Goal: Task Accomplishment & Management: Use online tool/utility

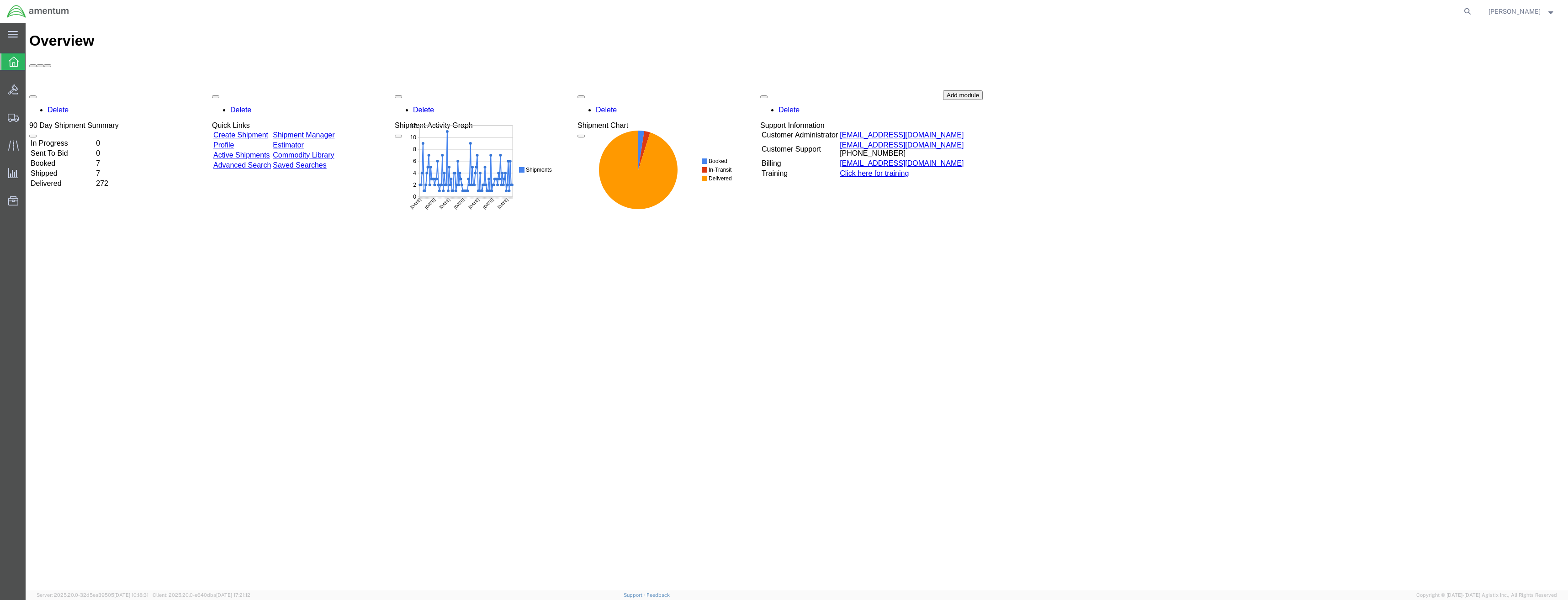
drag, startPoint x: 11, startPoint y: 121, endPoint x: 16, endPoint y: 126, distance: 7.1
click at [11, 121] on icon at bounding box center [13, 117] width 11 height 8
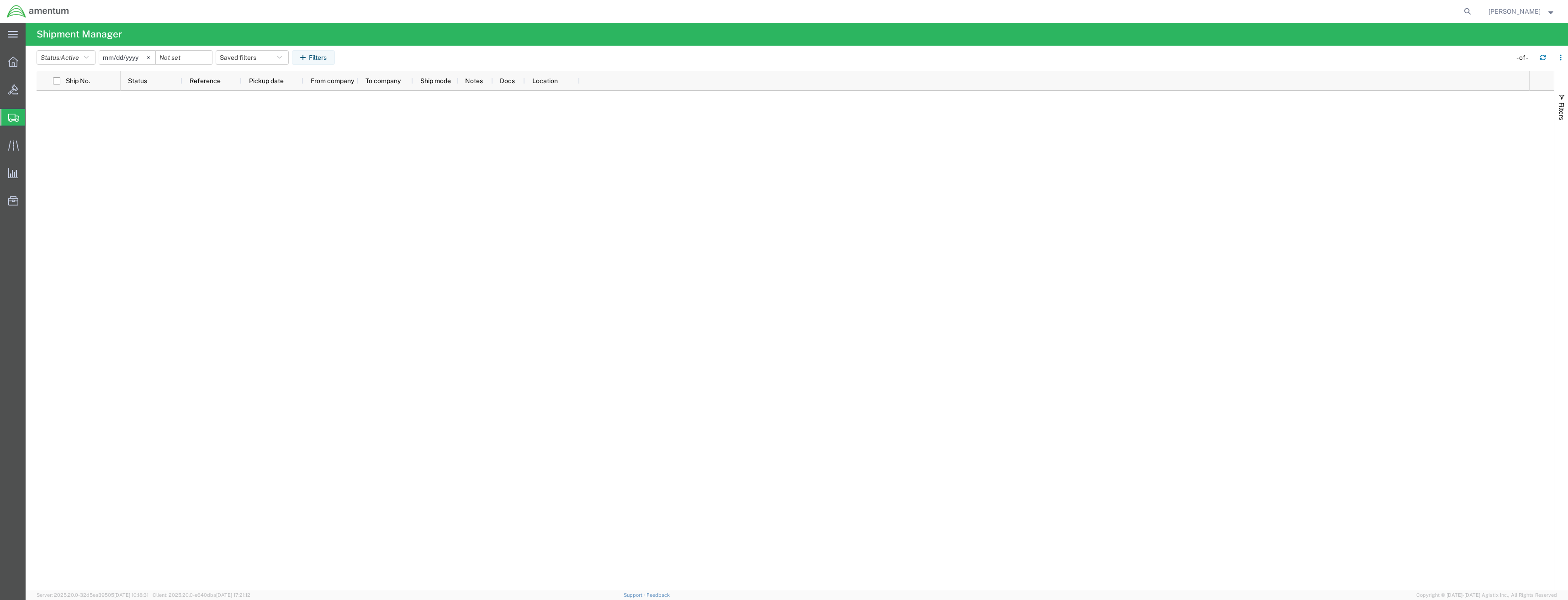
drag, startPoint x: 22, startPoint y: 93, endPoint x: 13, endPoint y: 112, distance: 21.0
click at [22, 93] on div at bounding box center [13, 89] width 25 height 18
click at [13, 116] on icon at bounding box center [13, 117] width 11 height 8
click at [10, 91] on icon at bounding box center [13, 89] width 10 height 10
click at [5, 117] on div at bounding box center [13, 117] width 25 height 18
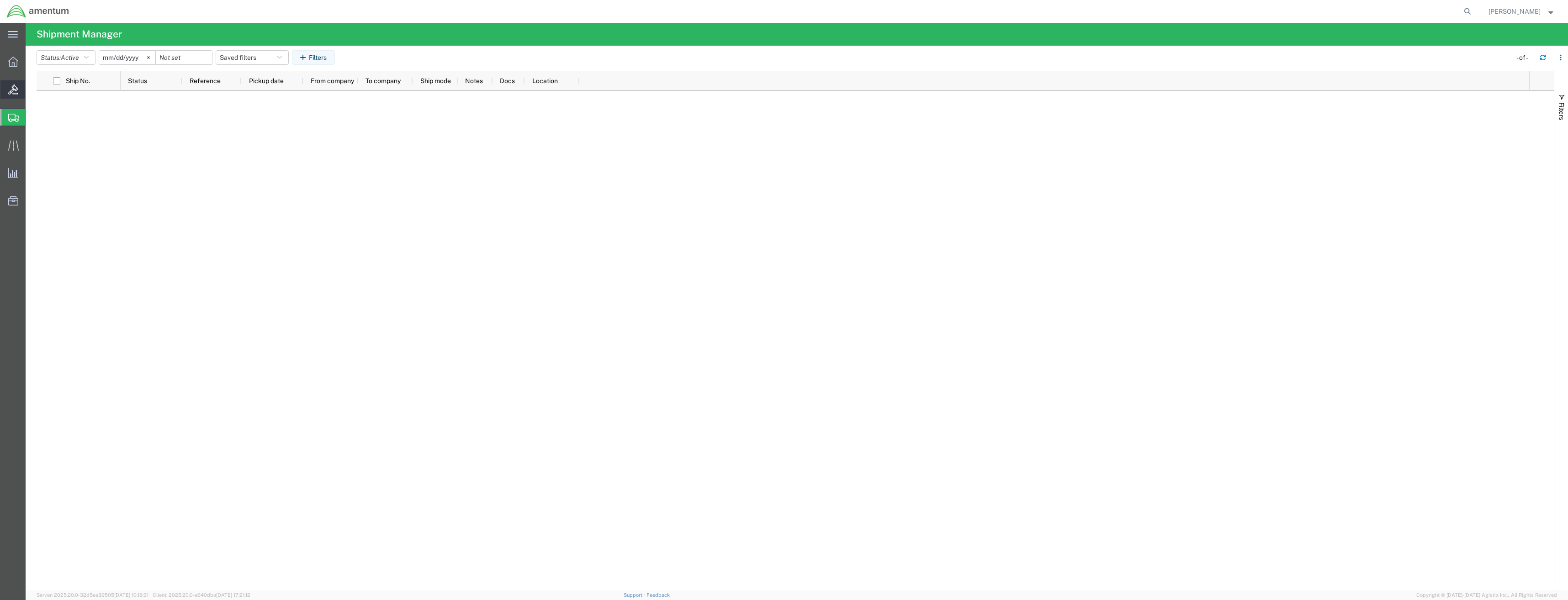
click at [7, 85] on div at bounding box center [13, 89] width 25 height 18
click at [16, 119] on icon at bounding box center [13, 117] width 11 height 8
click at [9, 61] on icon at bounding box center [13, 61] width 10 height 10
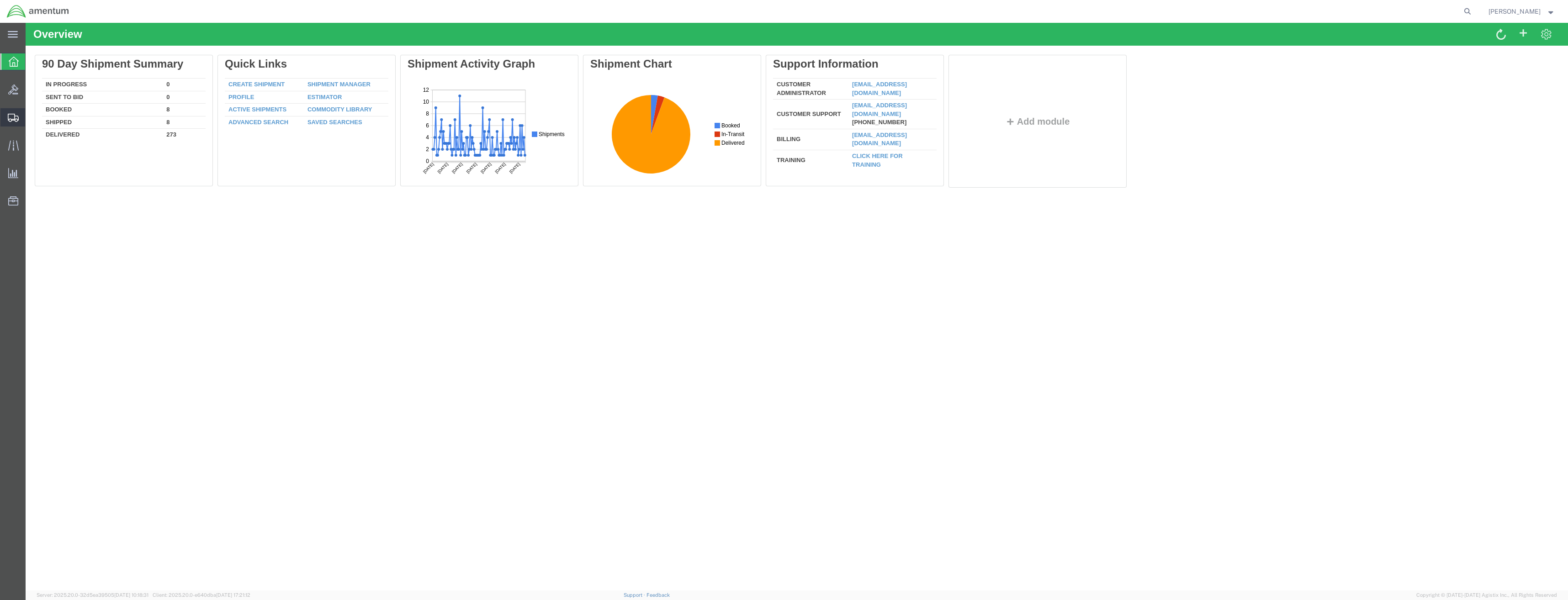
click at [8, 126] on div at bounding box center [13, 117] width 25 height 18
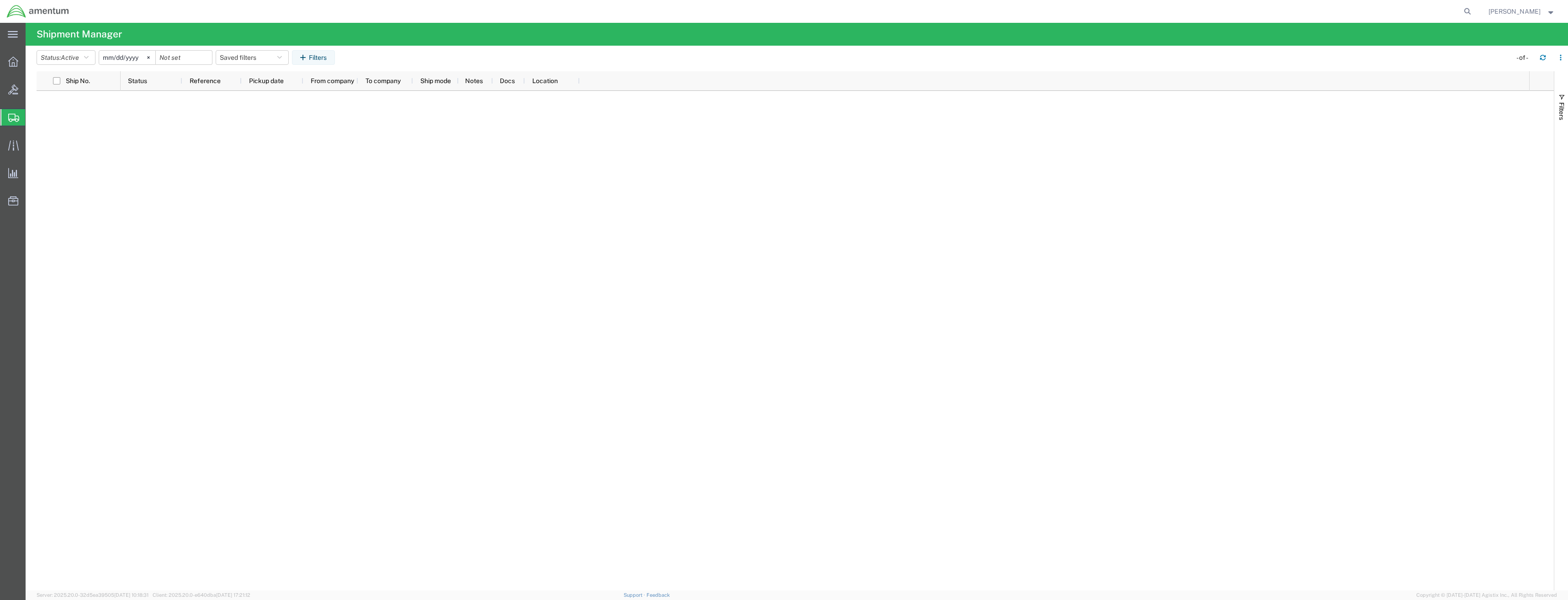
click at [14, 117] on icon at bounding box center [14, 117] width 11 height 8
click at [14, 66] on icon at bounding box center [13, 61] width 10 height 10
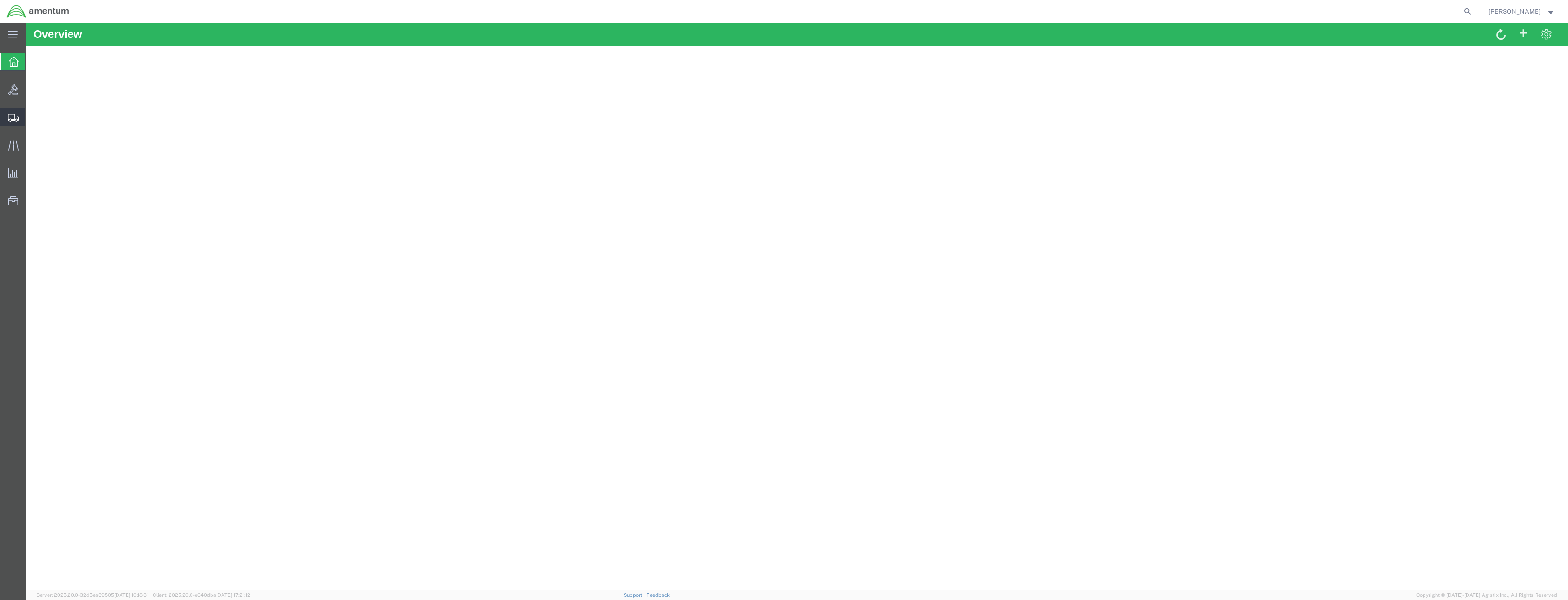
click at [12, 109] on div at bounding box center [13, 117] width 25 height 18
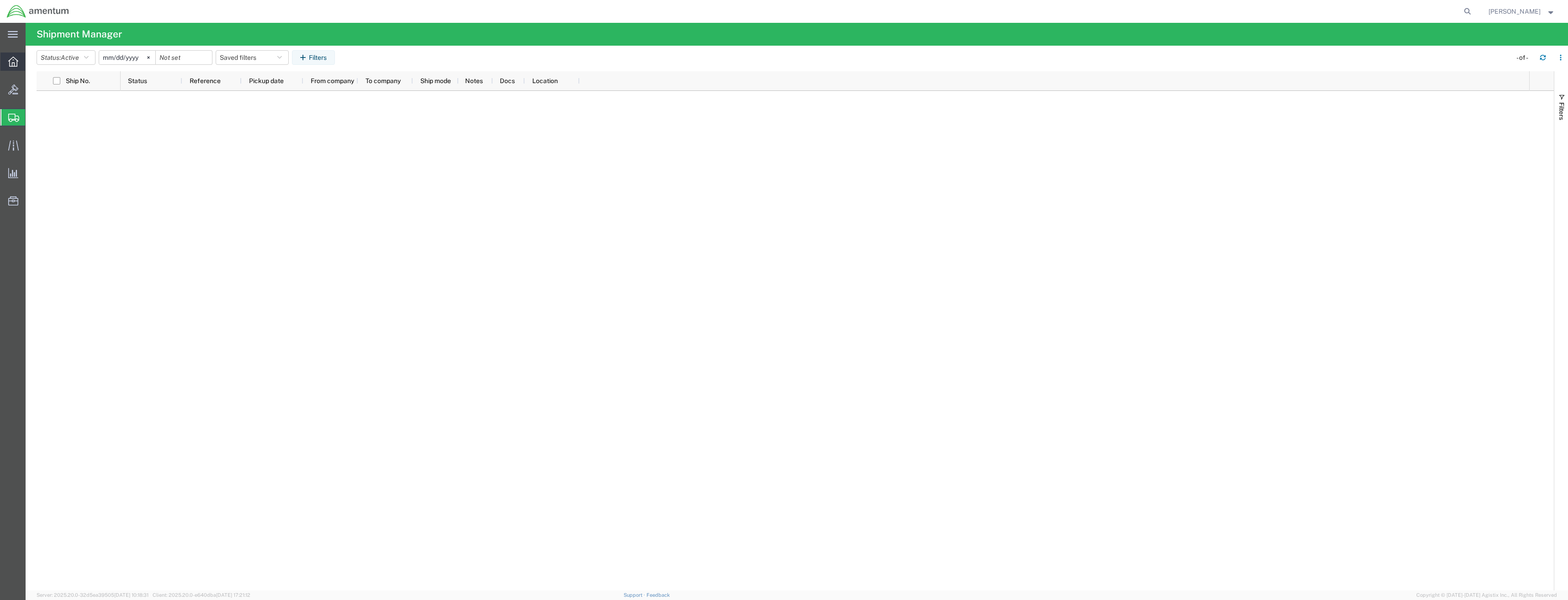
click at [7, 68] on div at bounding box center [13, 62] width 25 height 18
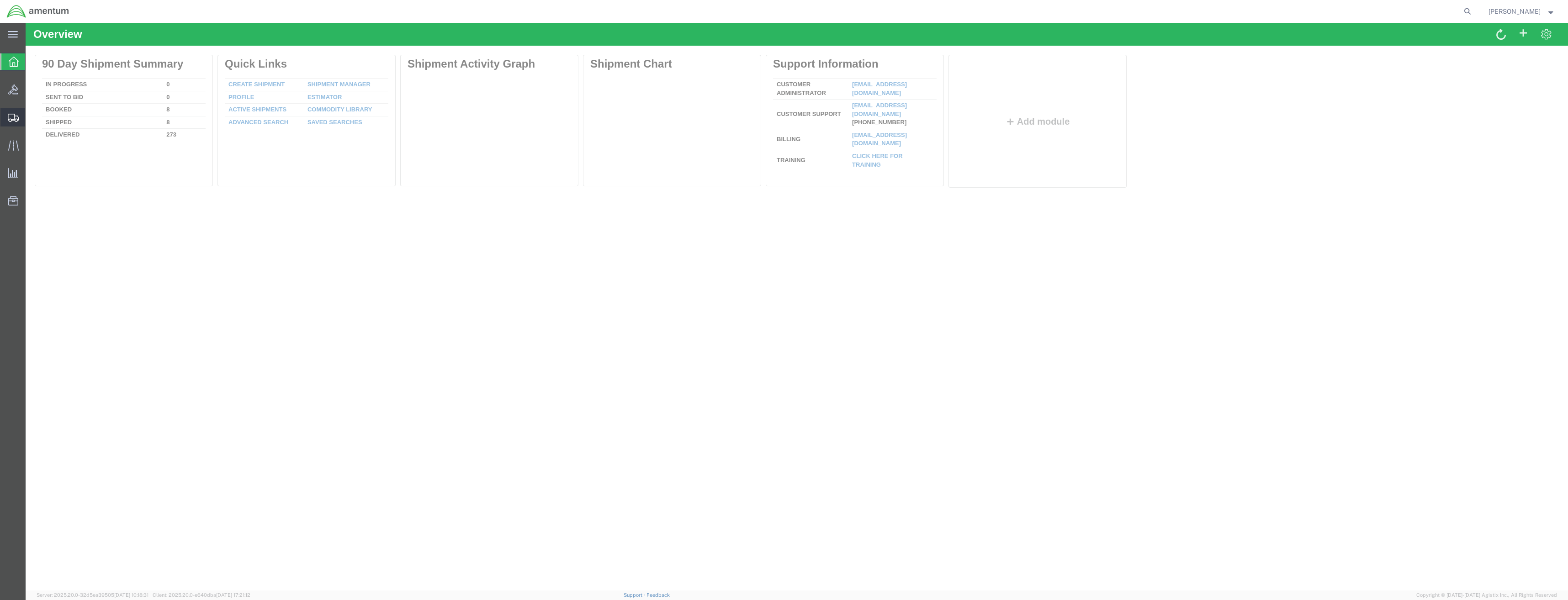
click at [14, 114] on icon at bounding box center [13, 117] width 11 height 8
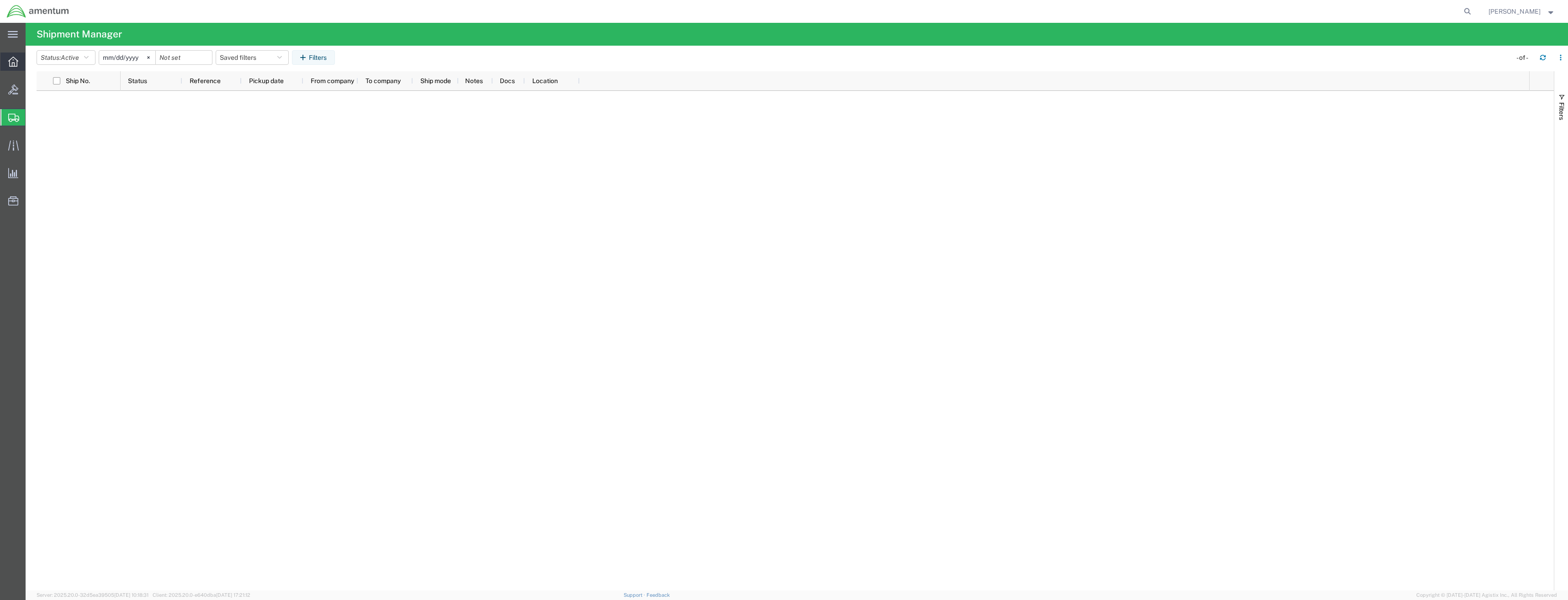
click at [1, 59] on div at bounding box center [13, 62] width 25 height 18
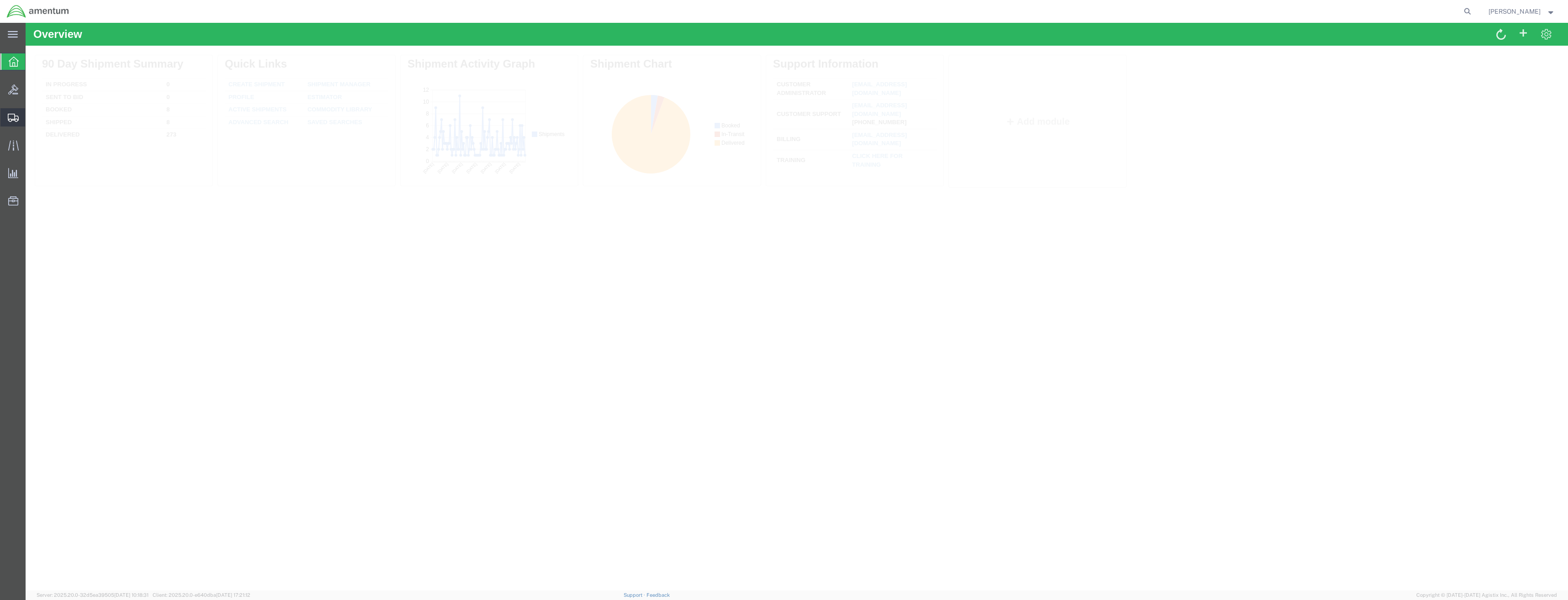
click at [10, 113] on icon at bounding box center [13, 117] width 11 height 8
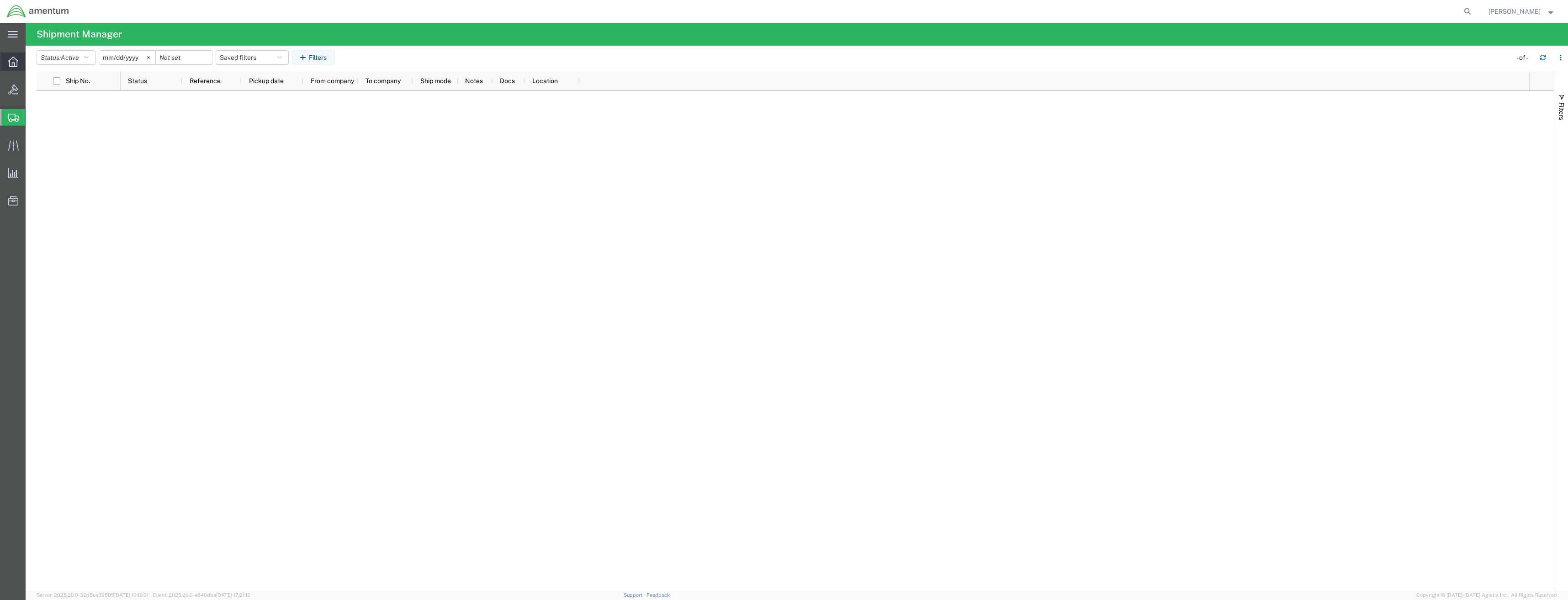
click at [8, 64] on div at bounding box center [13, 62] width 25 height 18
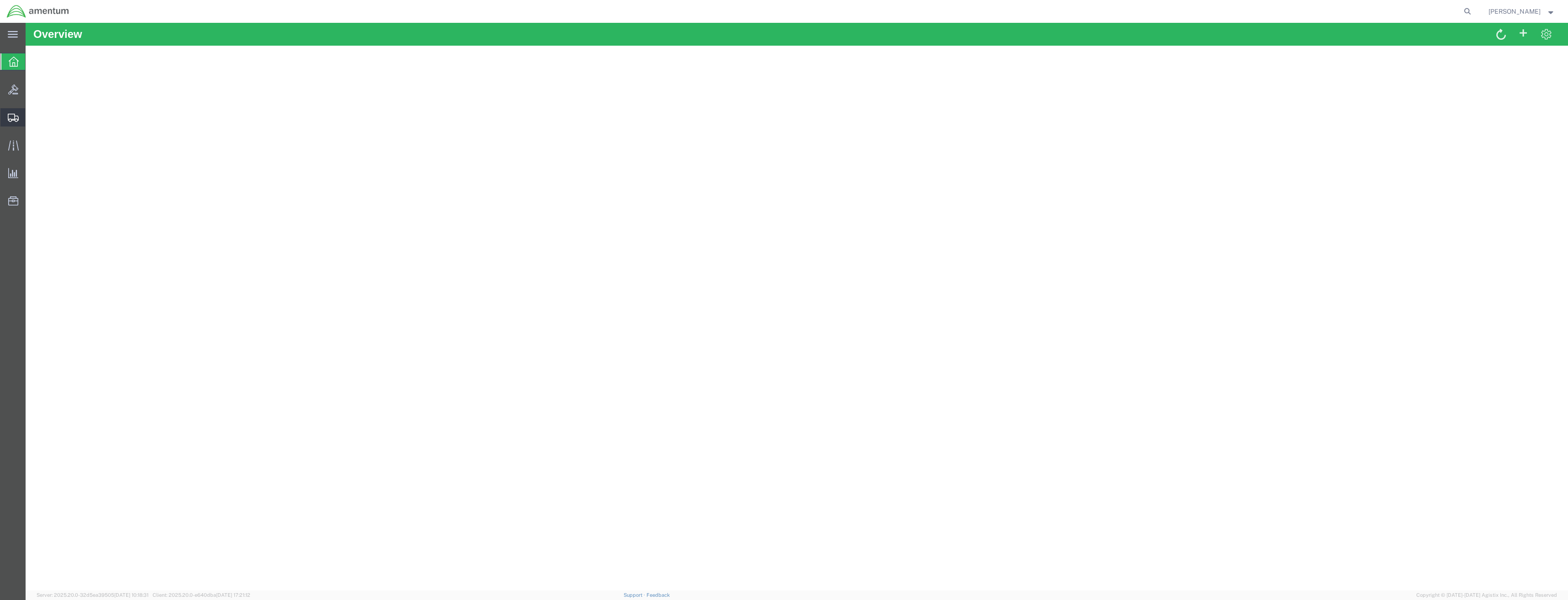
click at [12, 116] on icon at bounding box center [13, 117] width 11 height 8
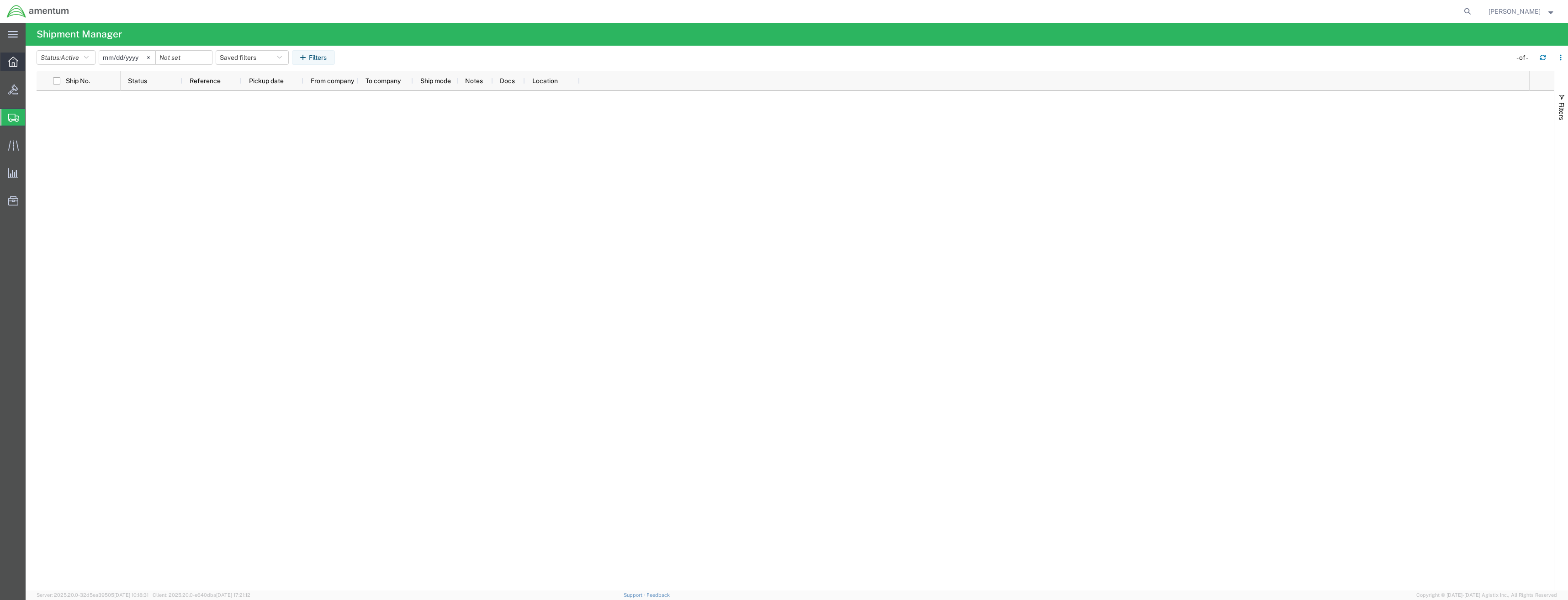
click at [17, 66] on icon at bounding box center [13, 61] width 10 height 10
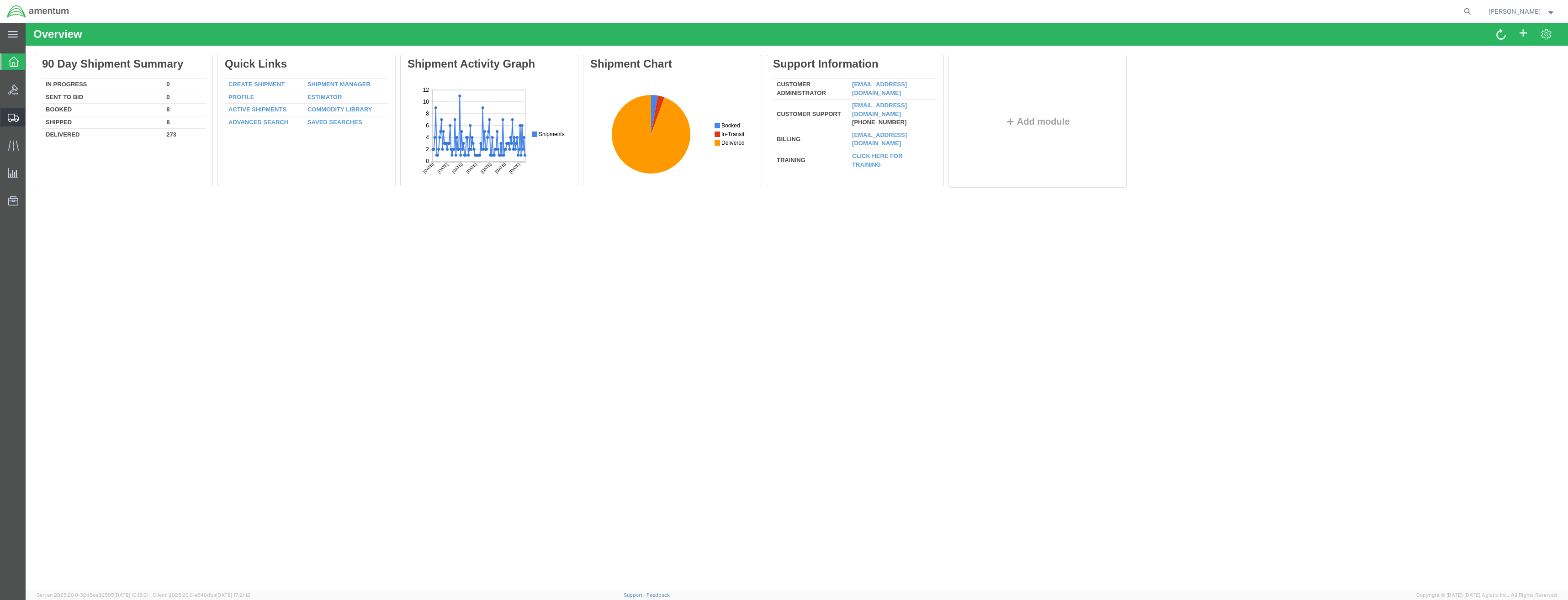
click at [11, 119] on icon at bounding box center [13, 117] width 11 height 8
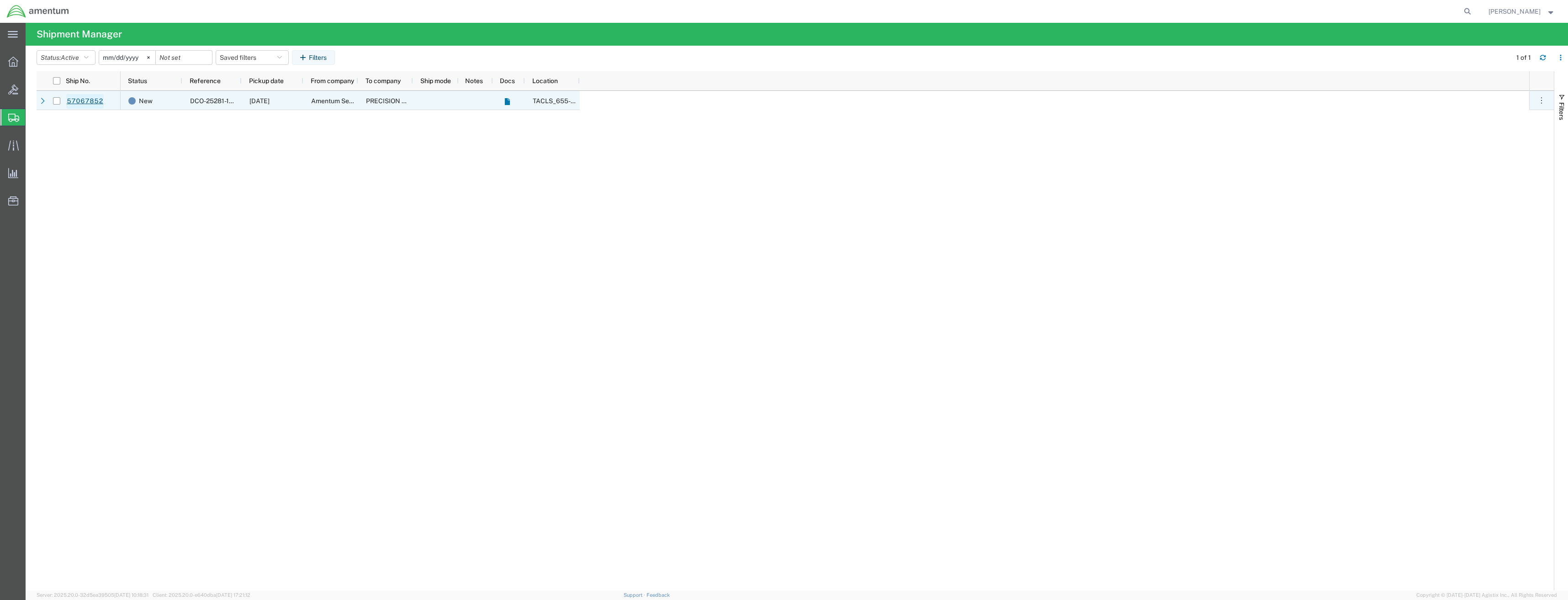
click at [80, 98] on link "57067852" at bounding box center [85, 101] width 37 height 14
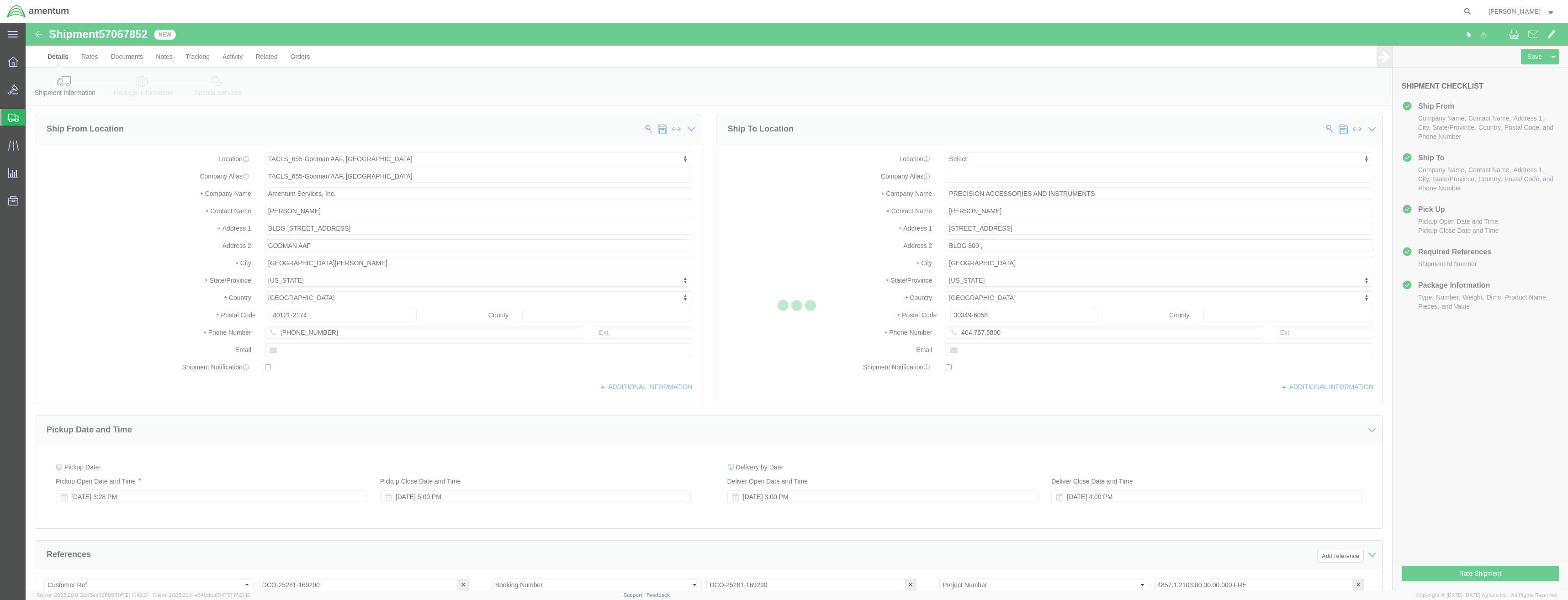
select select "42727"
select select
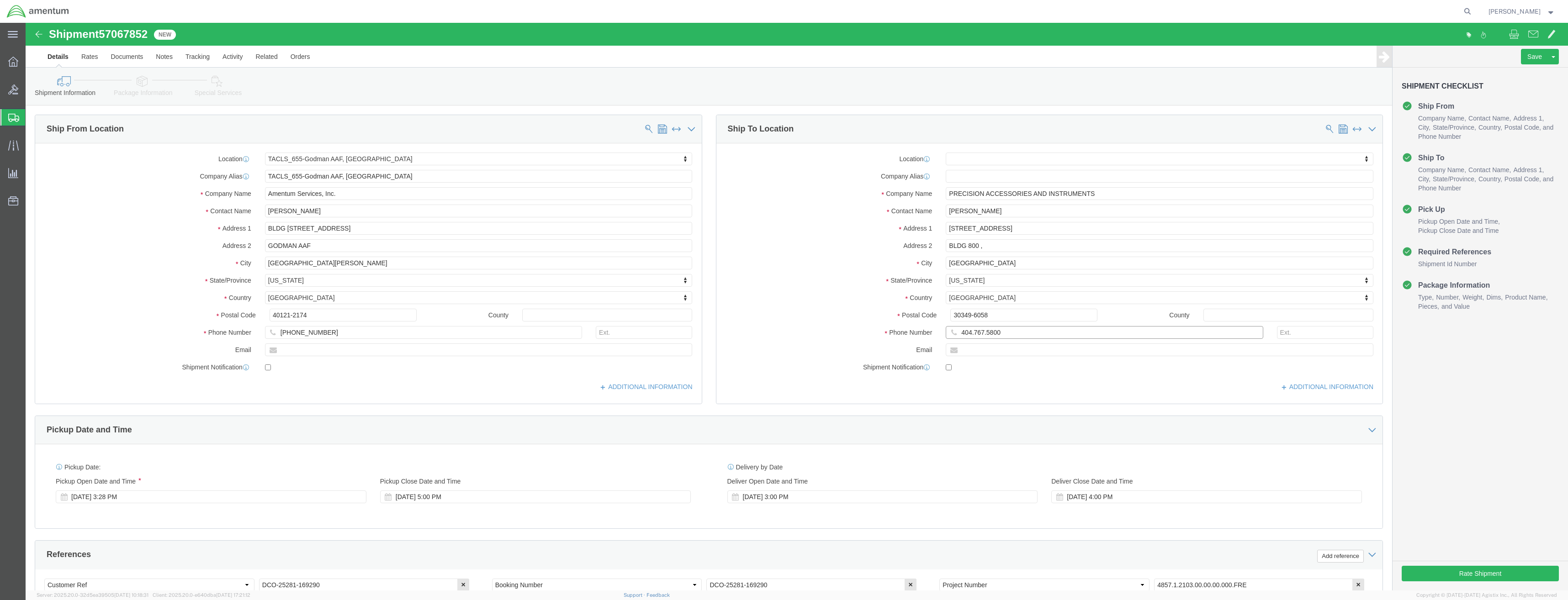
click input "404.767.5800"
click input "404-767.5800"
type input "[PHONE_NUMBER]"
drag, startPoint x: 1448, startPoint y: 553, endPoint x: 1370, endPoint y: 568, distance: 79.4
click button "Rate Shipment"
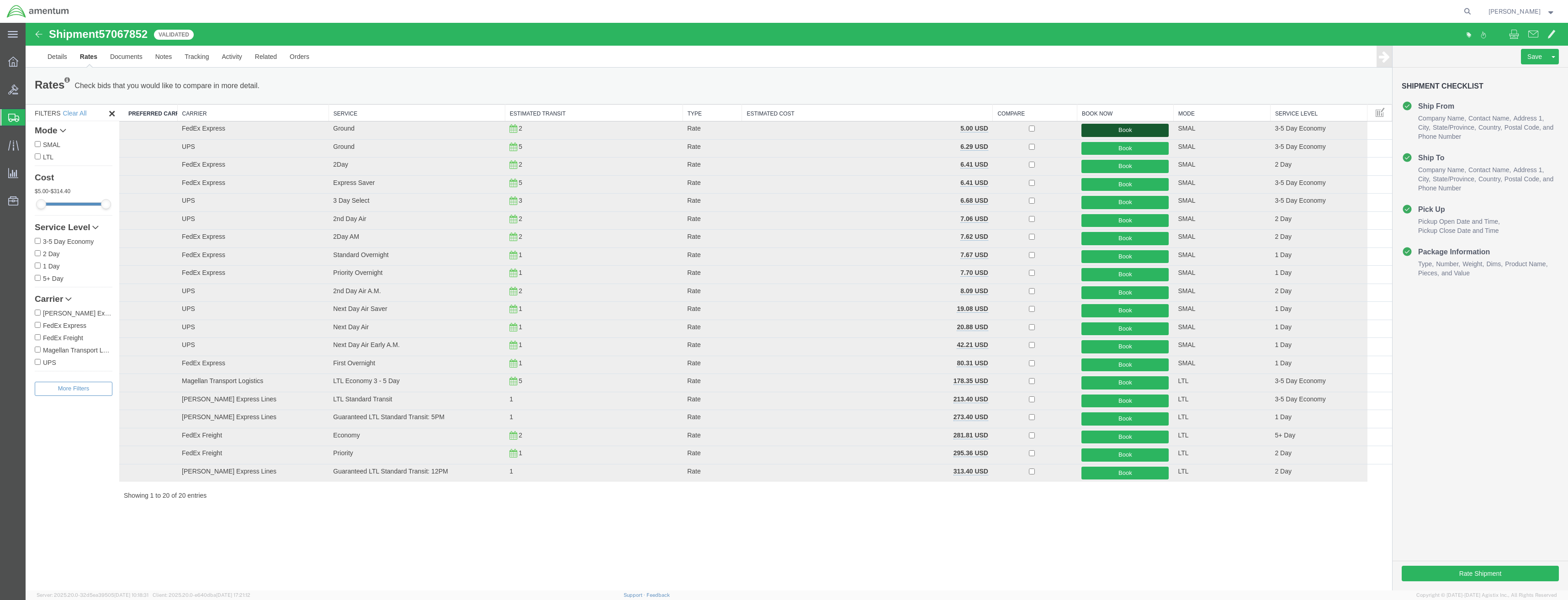
click at [1140, 132] on button "Book" at bounding box center [1125, 130] width 87 height 13
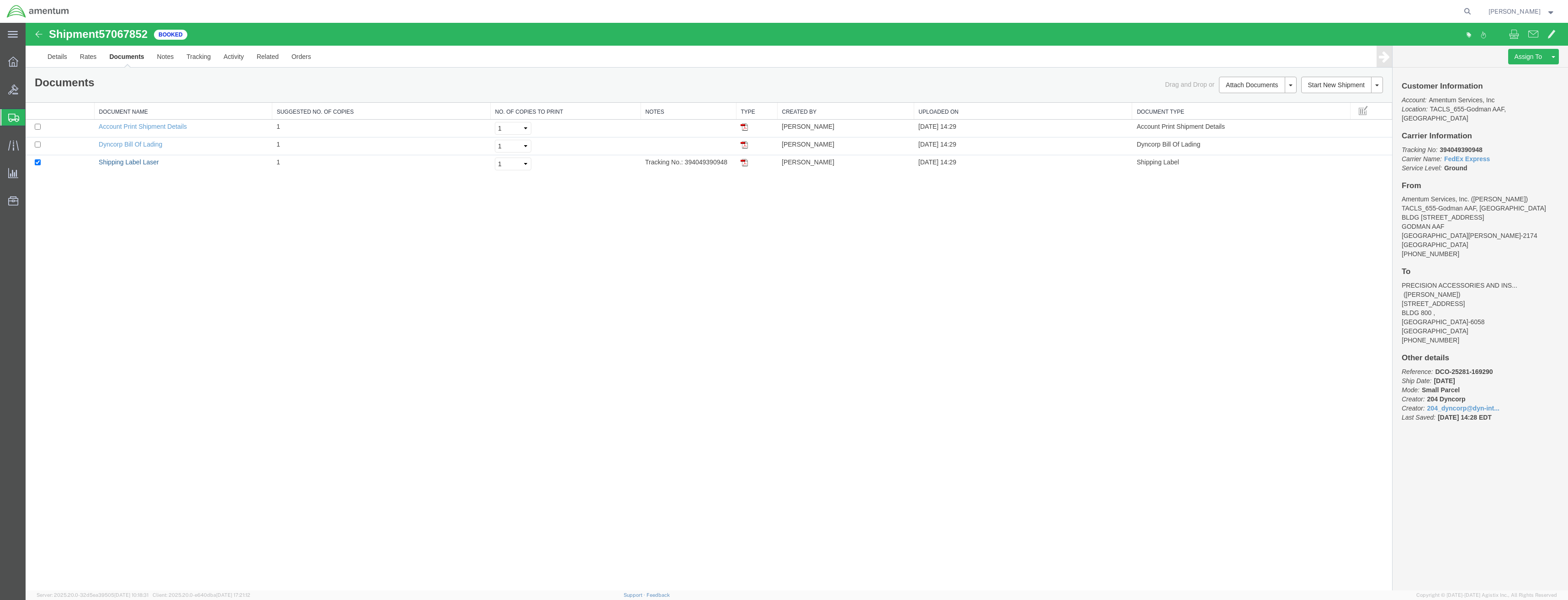
drag, startPoint x: 141, startPoint y: 162, endPoint x: 325, endPoint y: 195, distance: 186.9
click at [141, 162] on link "Shipping Label Laser" at bounding box center [128, 162] width 61 height 7
click at [5, 108] on link "Shipments" at bounding box center [13, 117] width 25 height 18
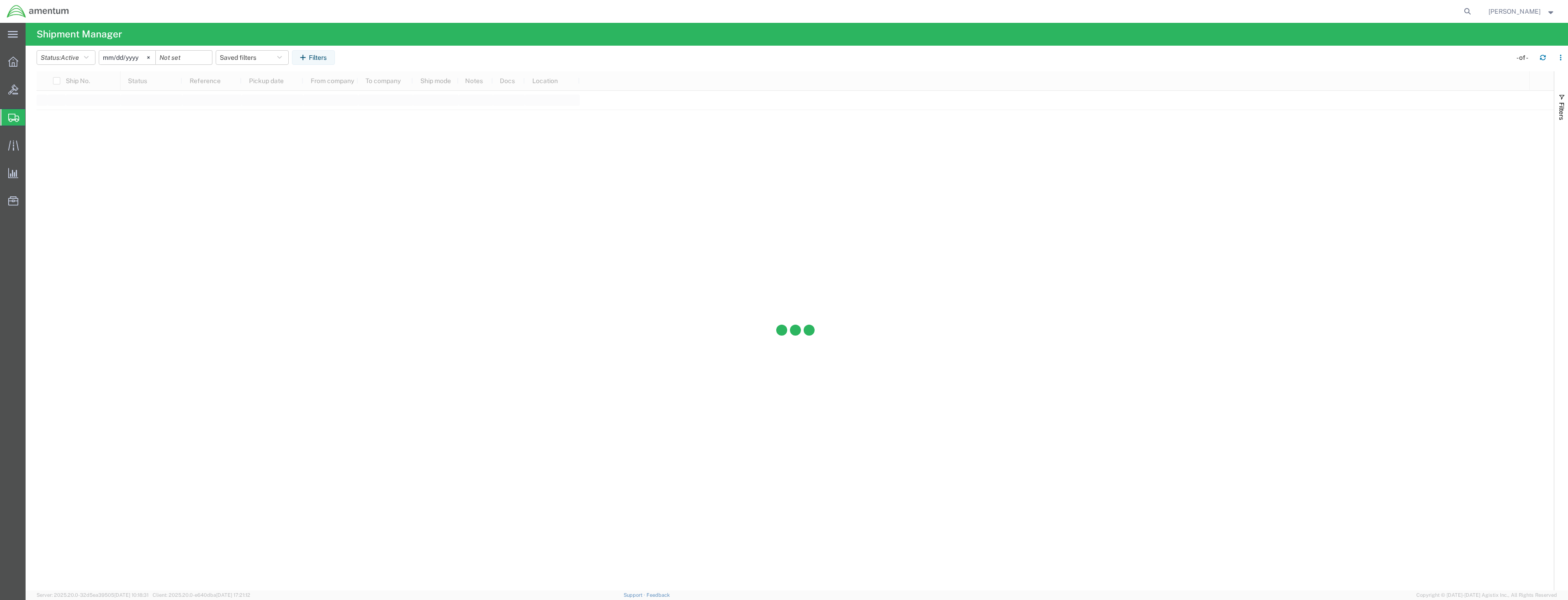
click at [13, 123] on div at bounding box center [13, 117] width 25 height 16
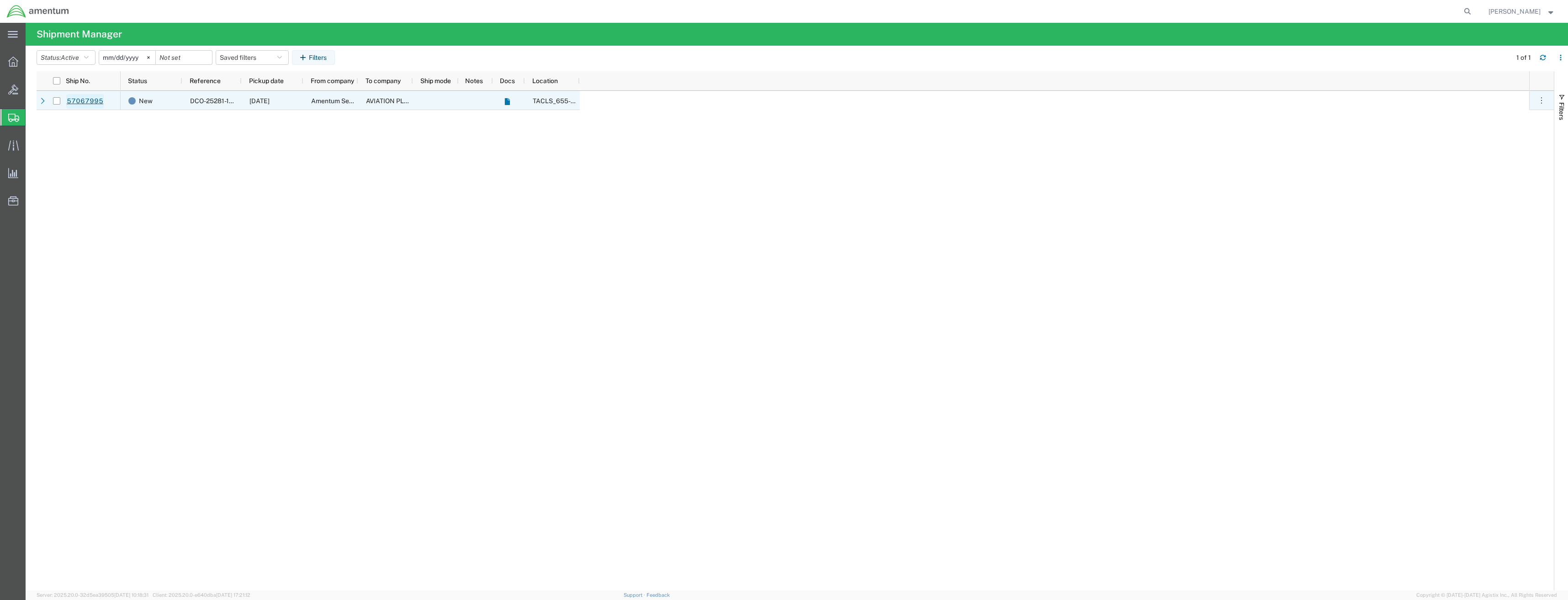
click at [71, 102] on link "57067995" at bounding box center [85, 101] width 37 height 14
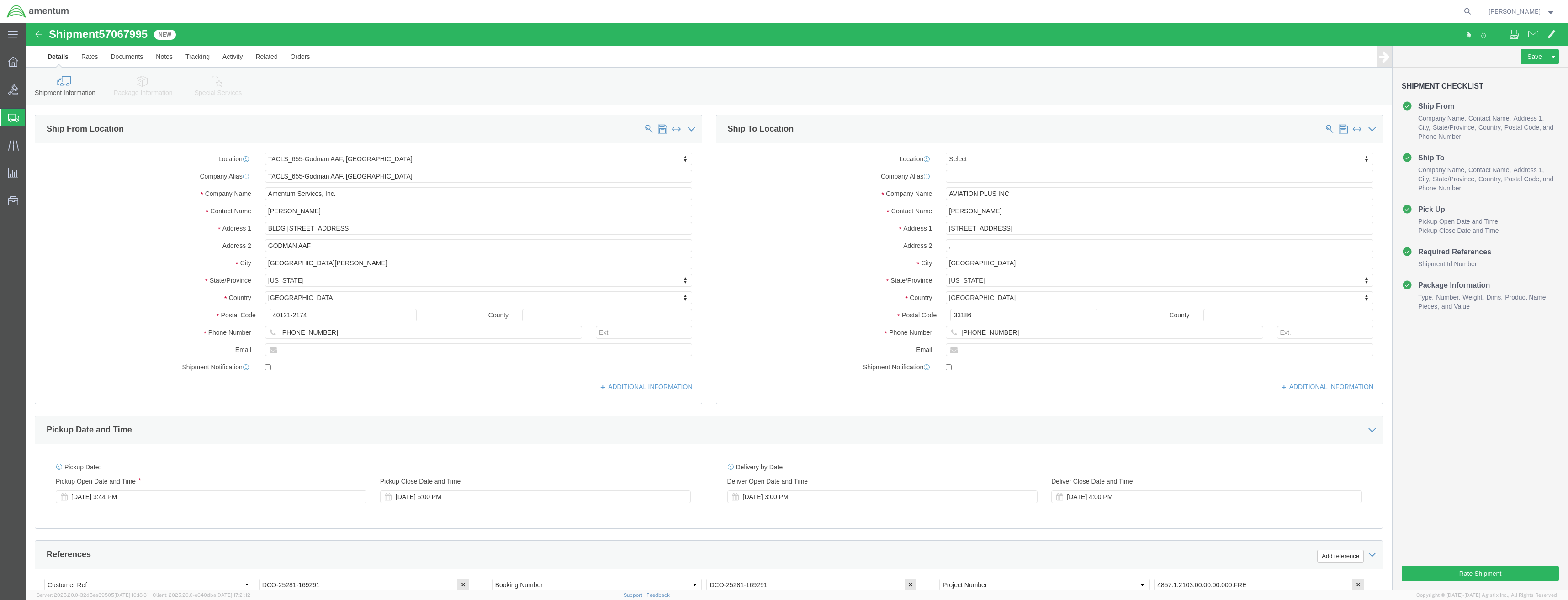
select select "42727"
select select
click button "Rate Shipment"
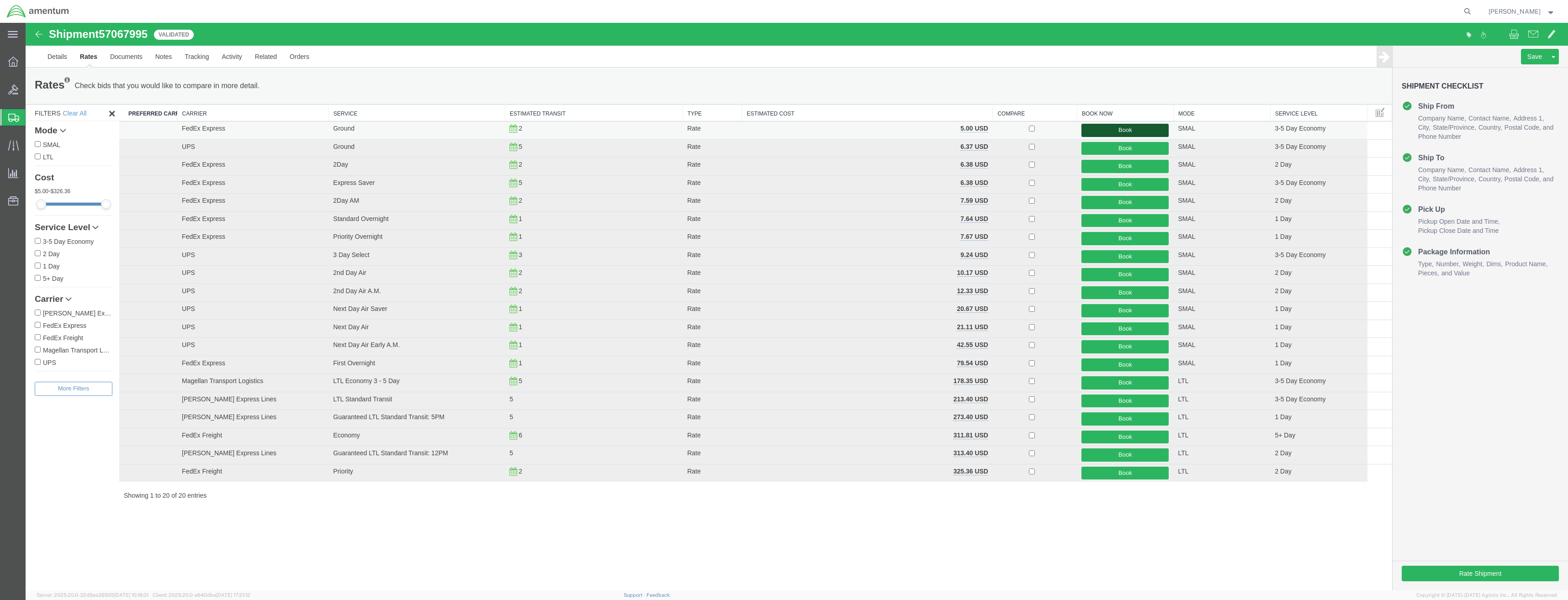
click at [1134, 132] on button "Book" at bounding box center [1125, 130] width 87 height 13
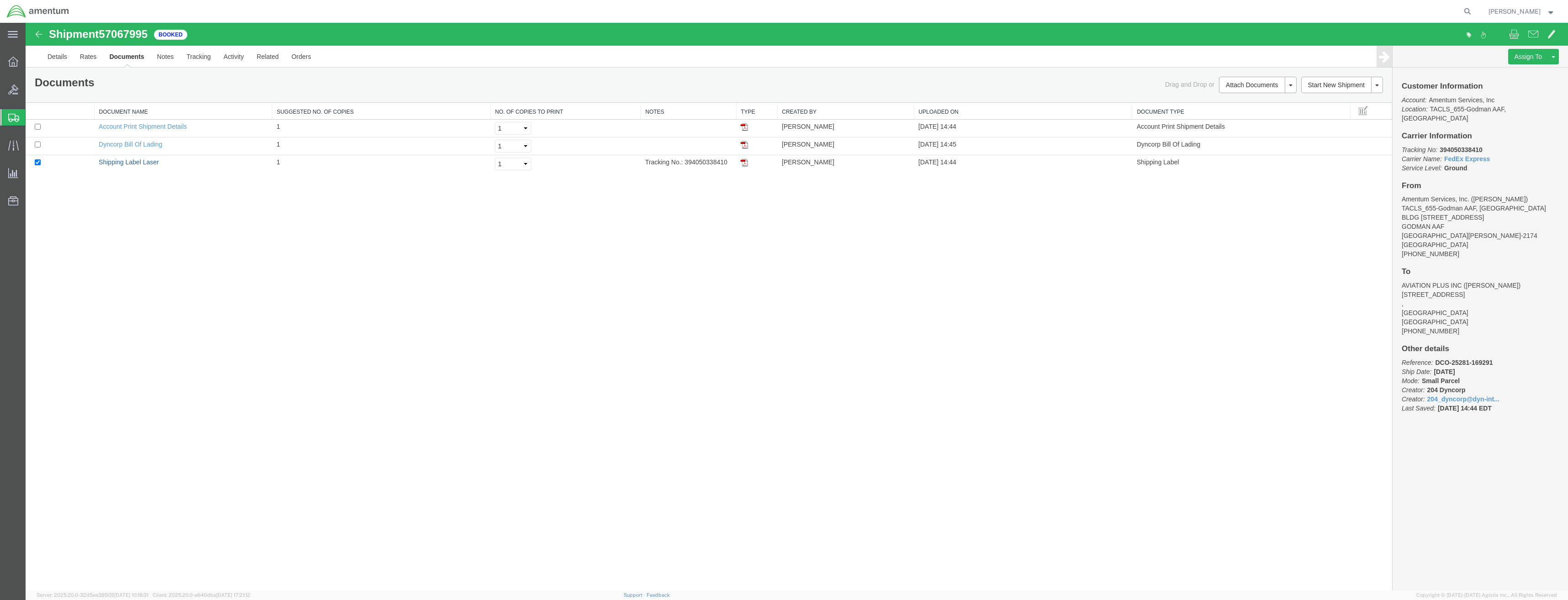
drag, startPoint x: 120, startPoint y: 162, endPoint x: 187, endPoint y: 235, distance: 99.1
click at [120, 162] on link "Shipping Label Laser" at bounding box center [128, 162] width 61 height 7
